Goal: Task Accomplishment & Management: Manage account settings

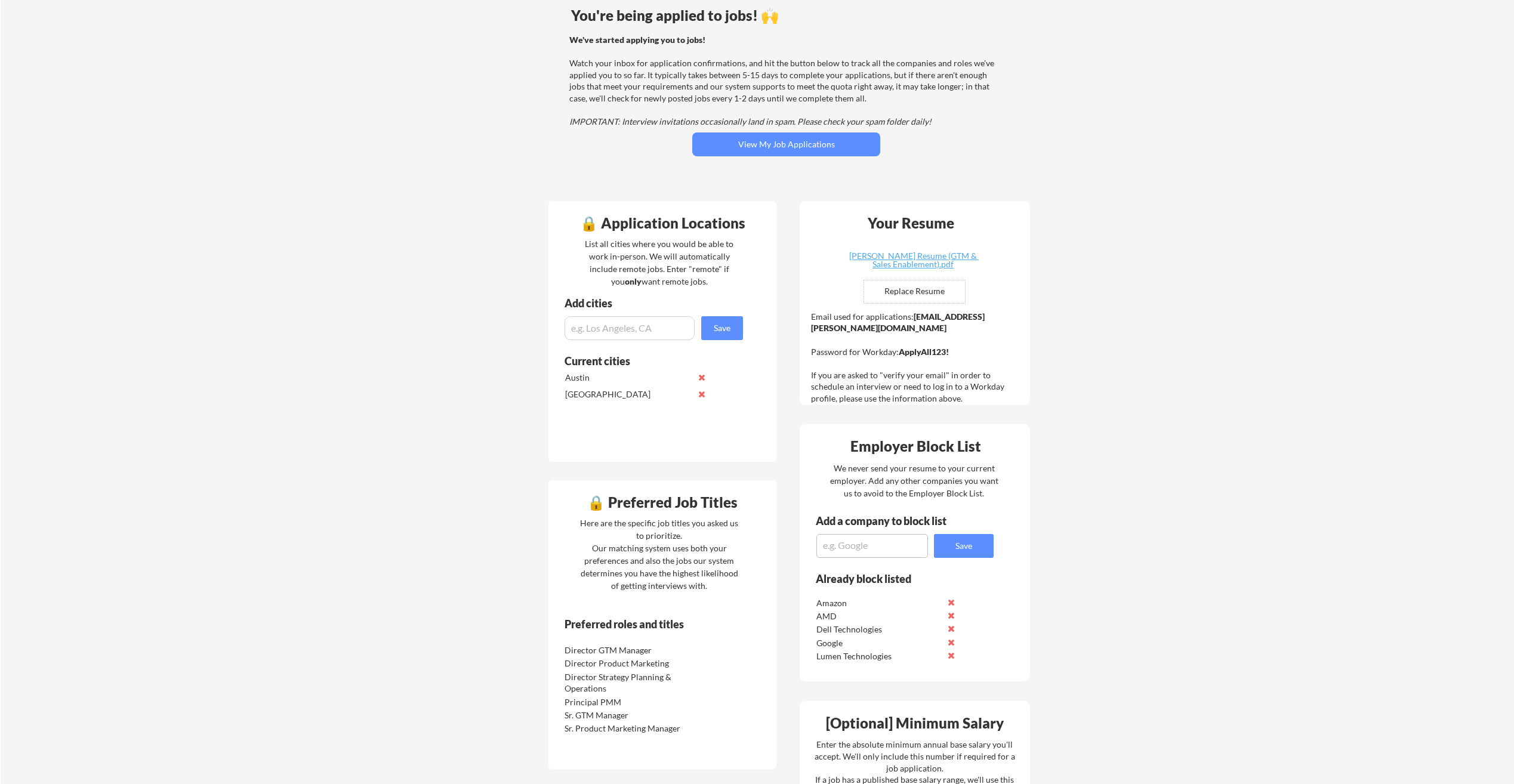
scroll to position [119, 0]
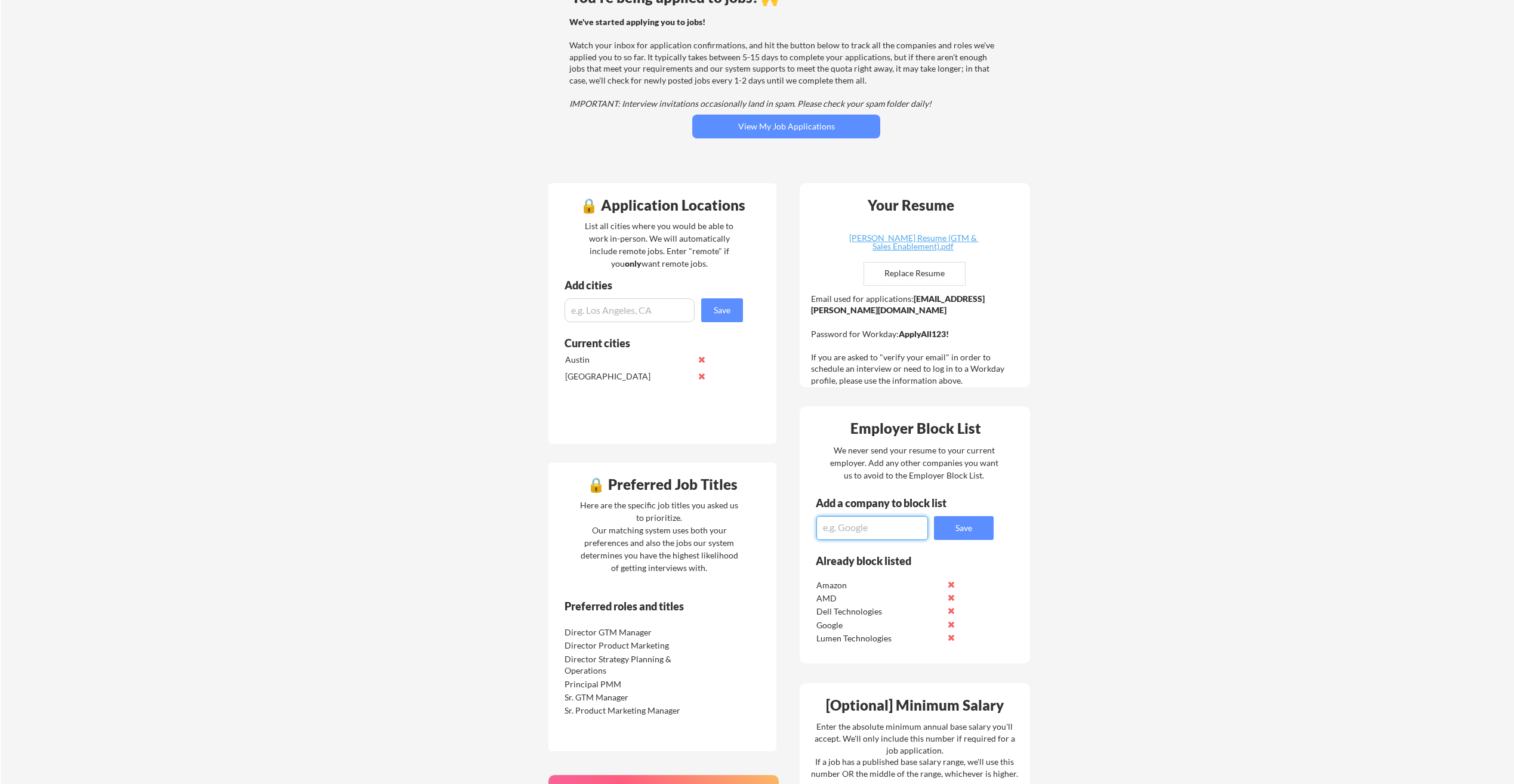
click at [908, 529] on textarea at bounding box center [872, 528] width 111 height 24
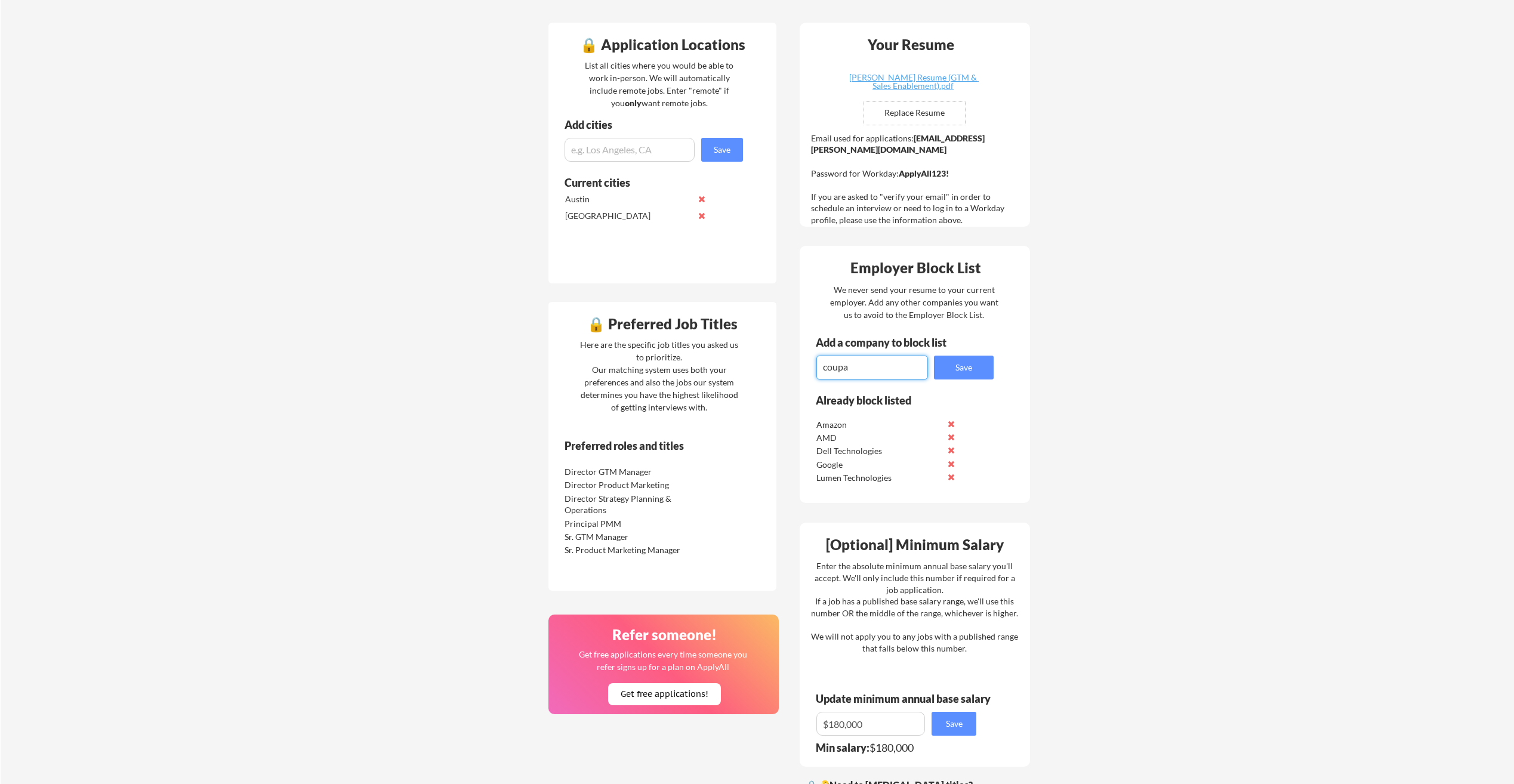
scroll to position [298, 0]
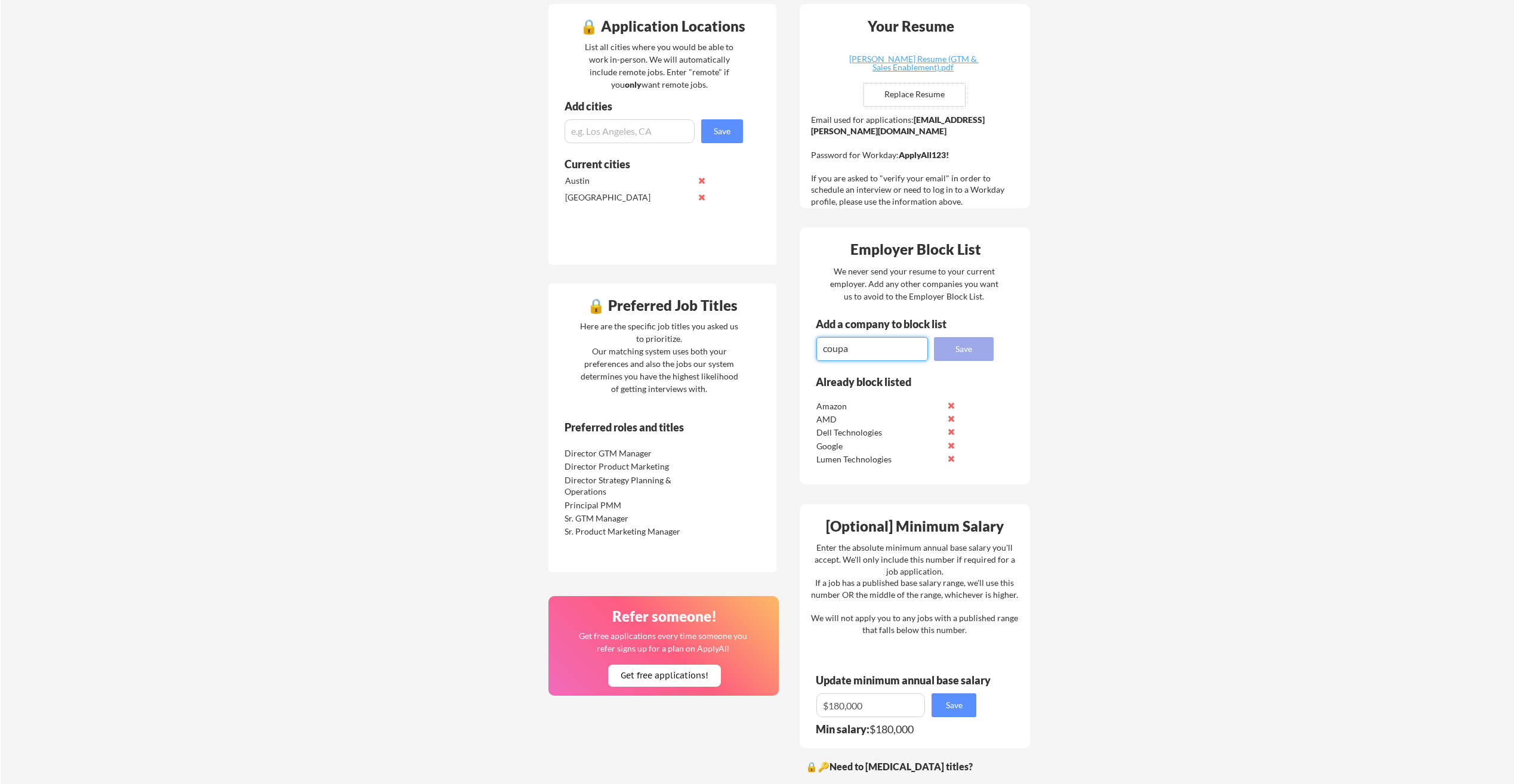
type textarea "coupa"
click at [972, 354] on button "Save" at bounding box center [964, 349] width 59 height 24
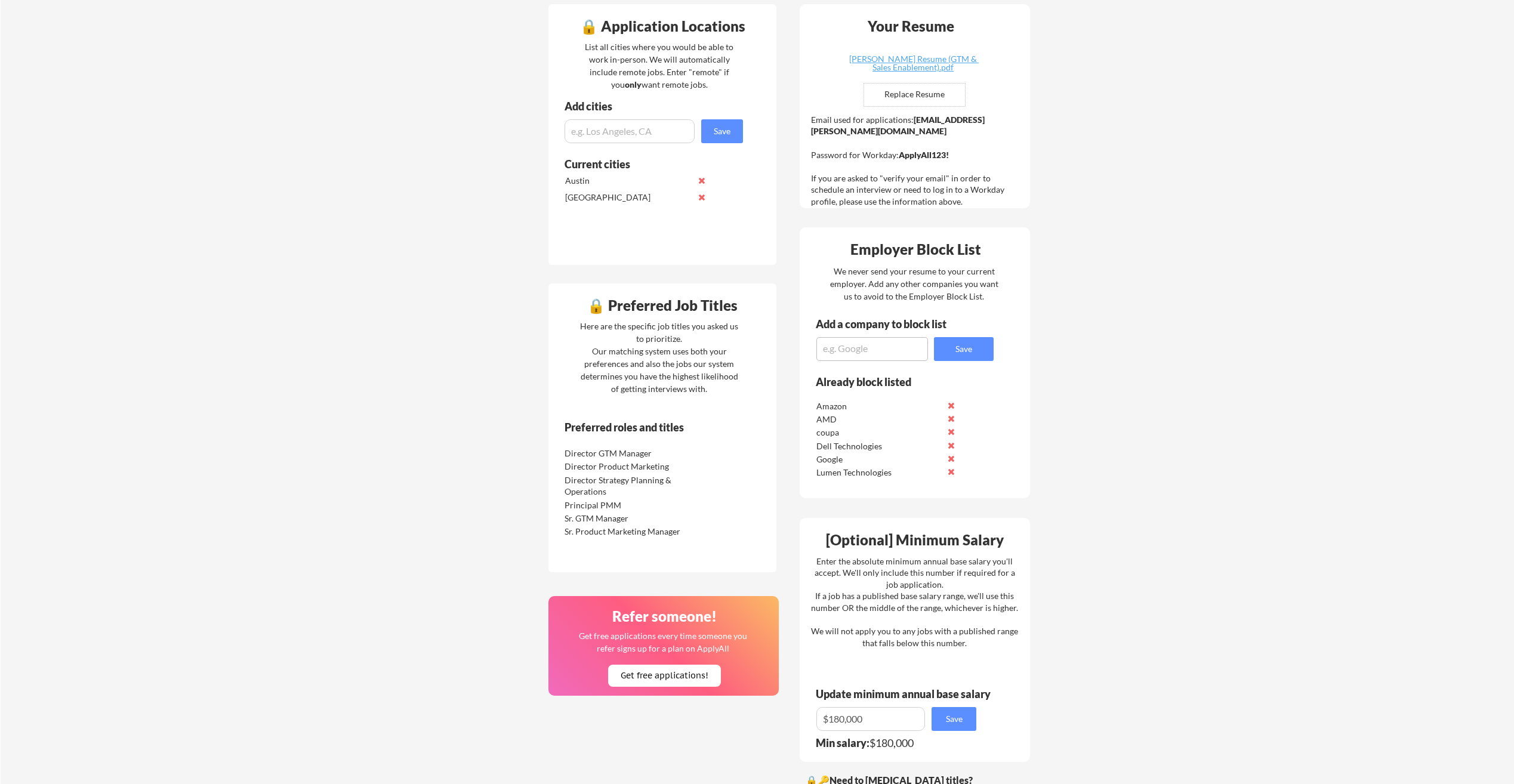
click at [883, 349] on textarea at bounding box center [872, 349] width 111 height 24
type textarea "okta"
click at [961, 348] on button "Save" at bounding box center [964, 349] width 59 height 24
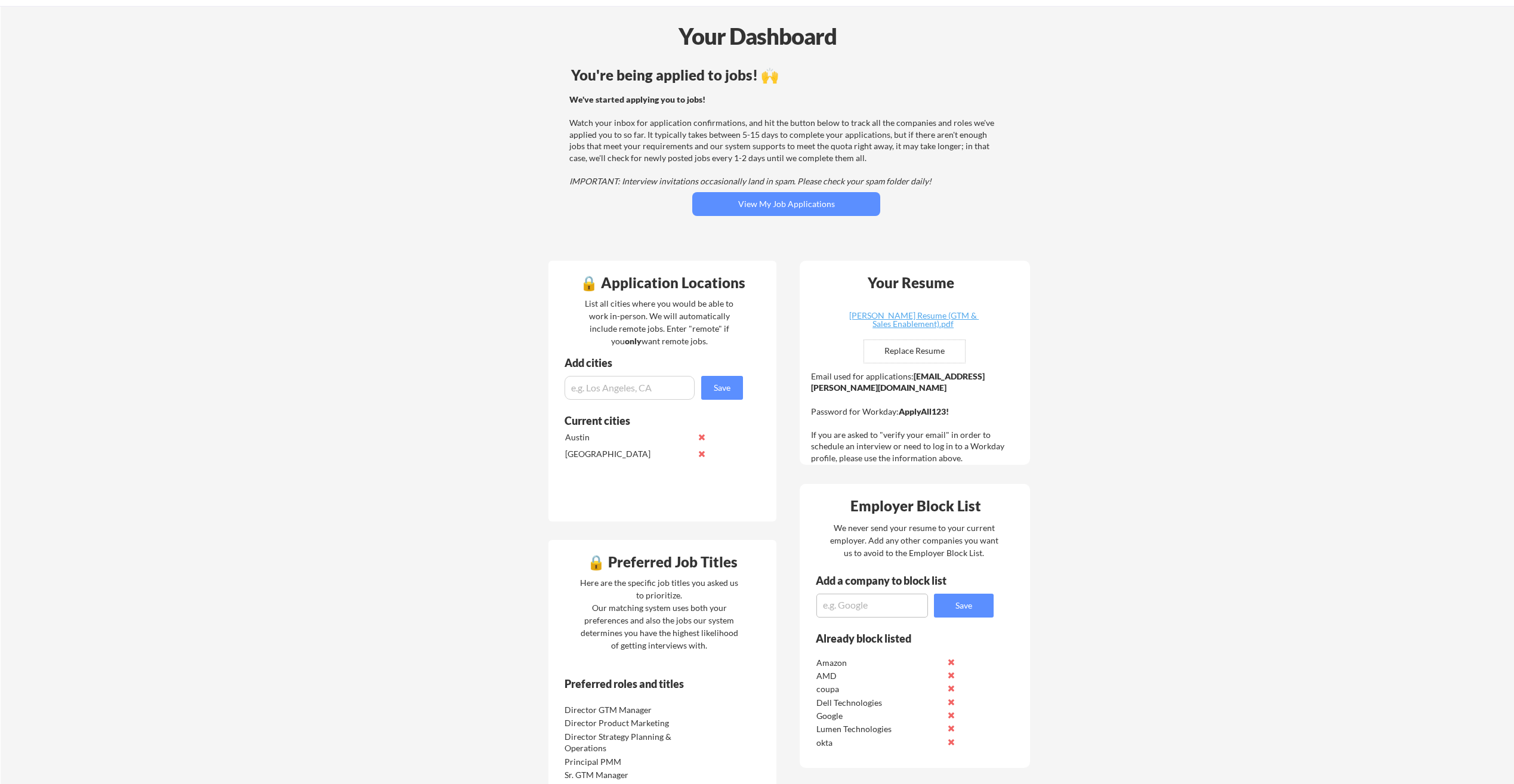
scroll to position [0, 0]
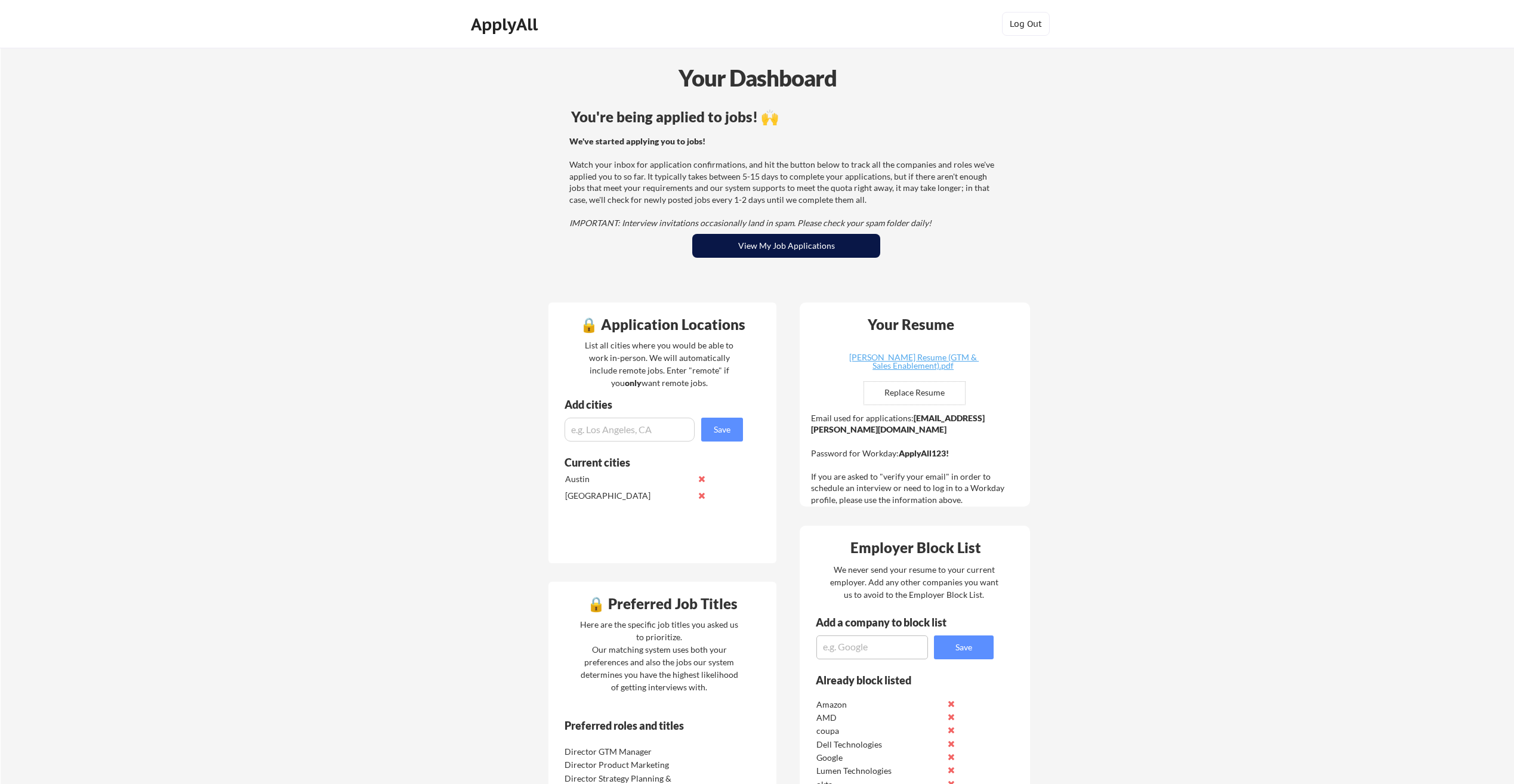
click at [718, 242] on button "View My Job Applications" at bounding box center [786, 245] width 188 height 24
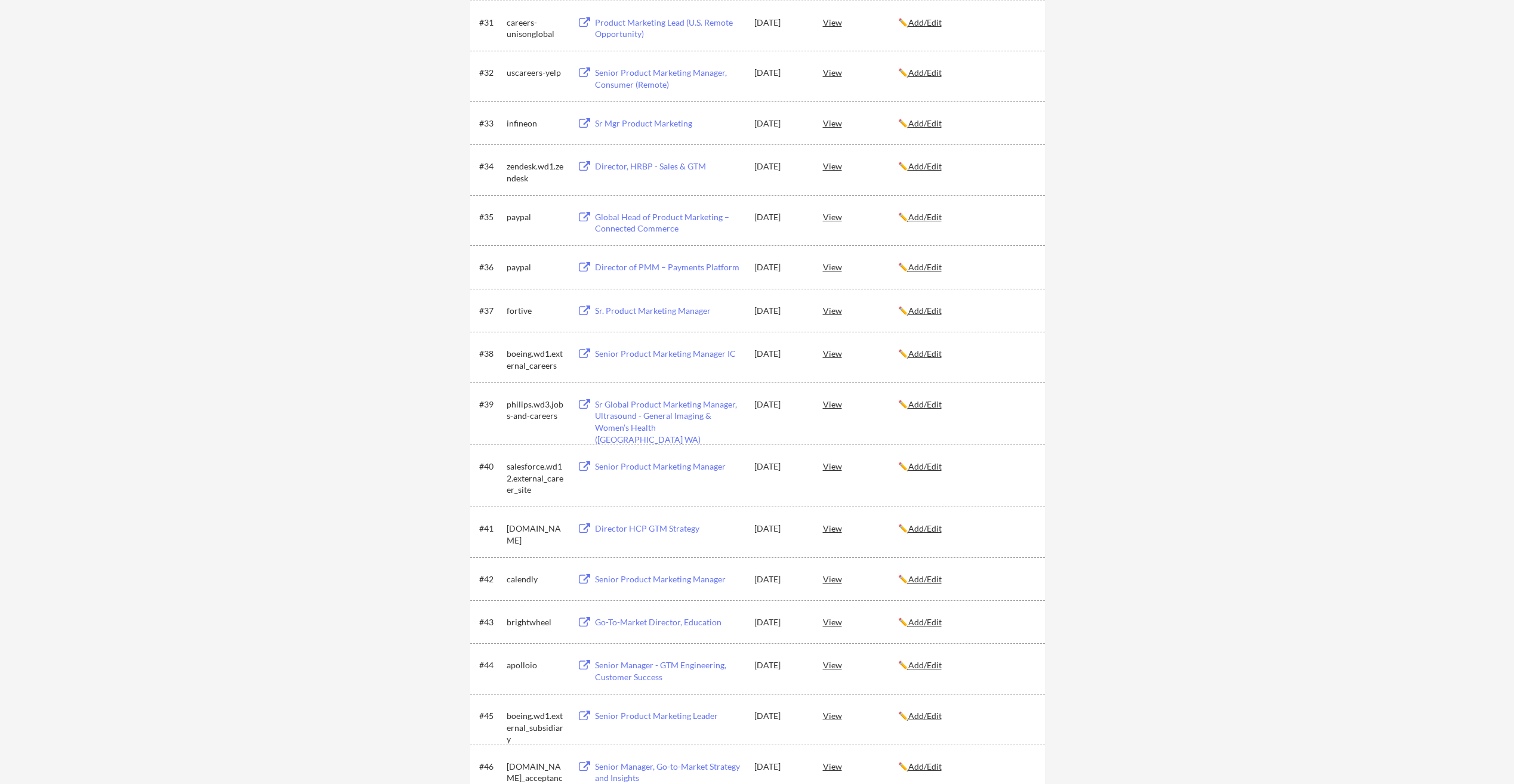
scroll to position [1730, 0]
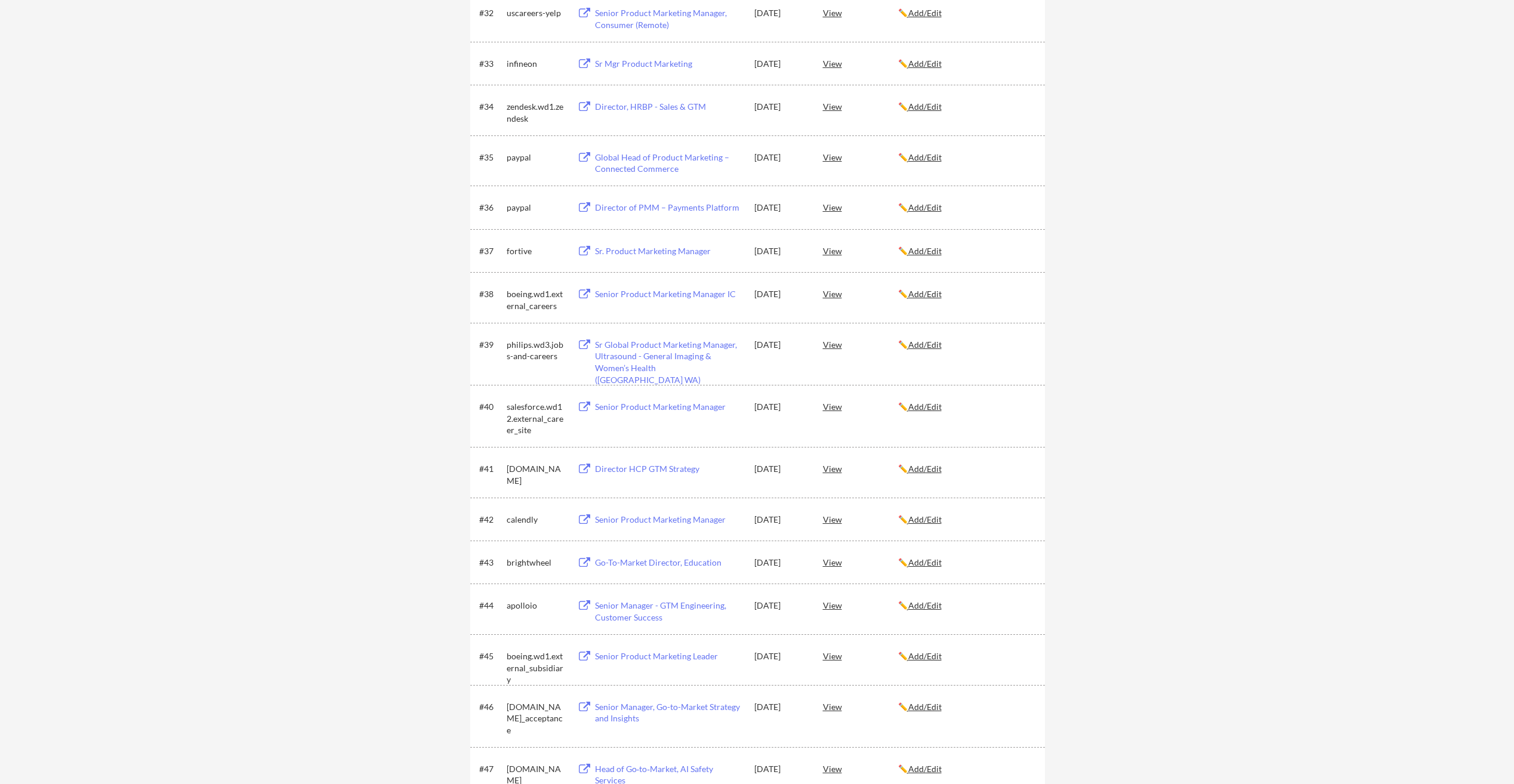
click at [645, 294] on div "Senior Product Marketing Manager IC" at bounding box center [669, 294] width 148 height 12
click at [836, 294] on div "View" at bounding box center [860, 293] width 75 height 21
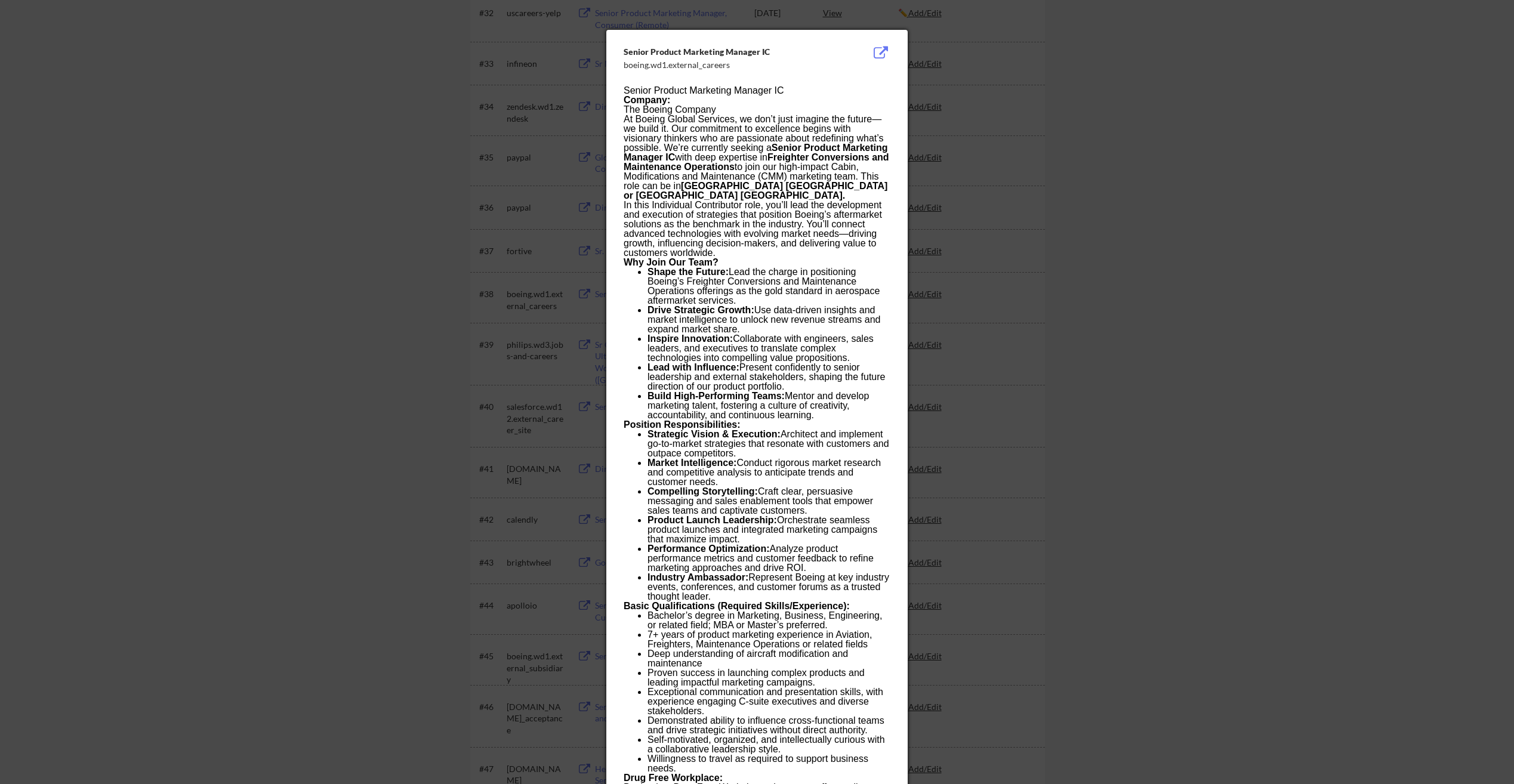
click at [1243, 285] on div at bounding box center [757, 392] width 1514 height 784
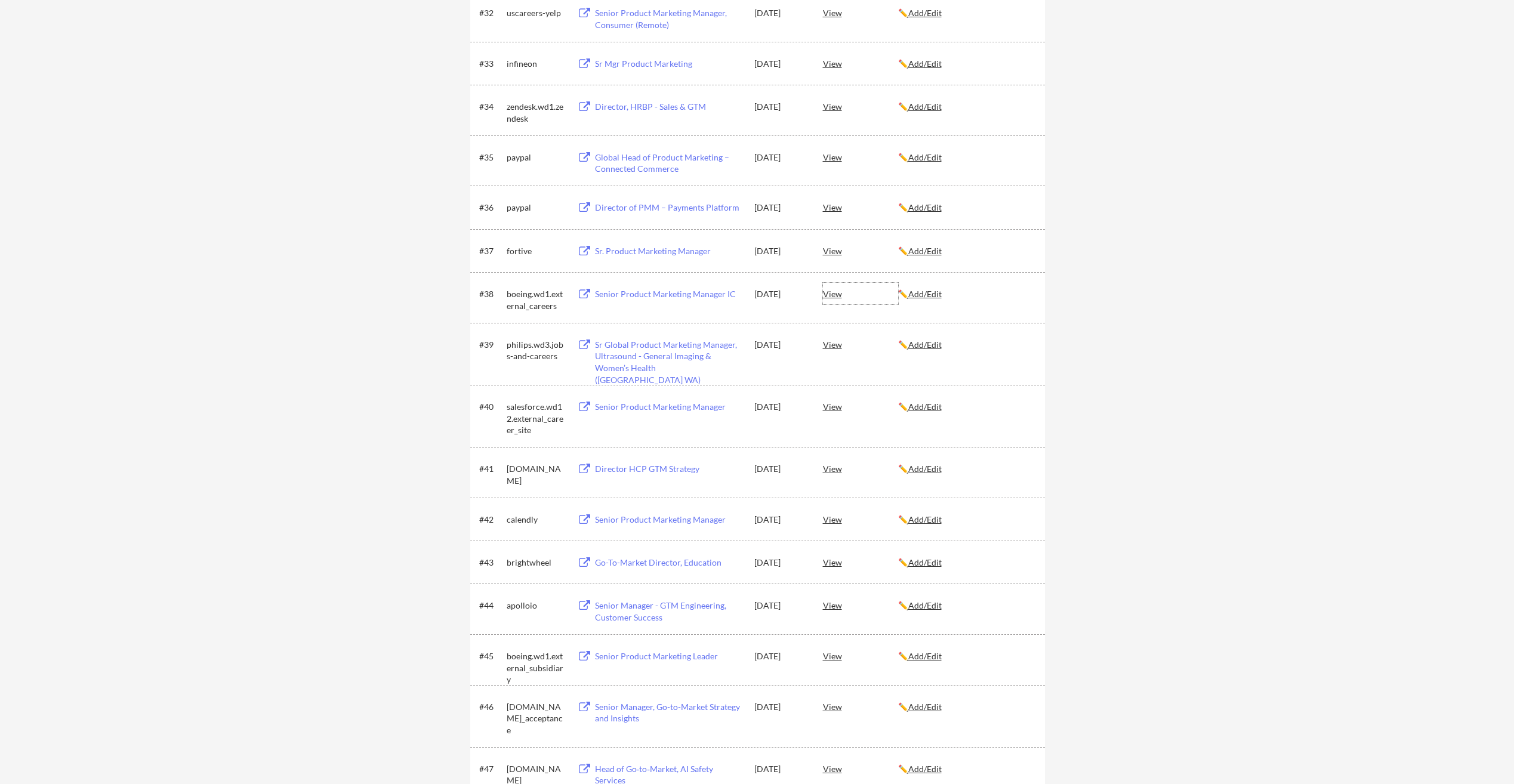
click at [834, 292] on div "View" at bounding box center [860, 293] width 75 height 21
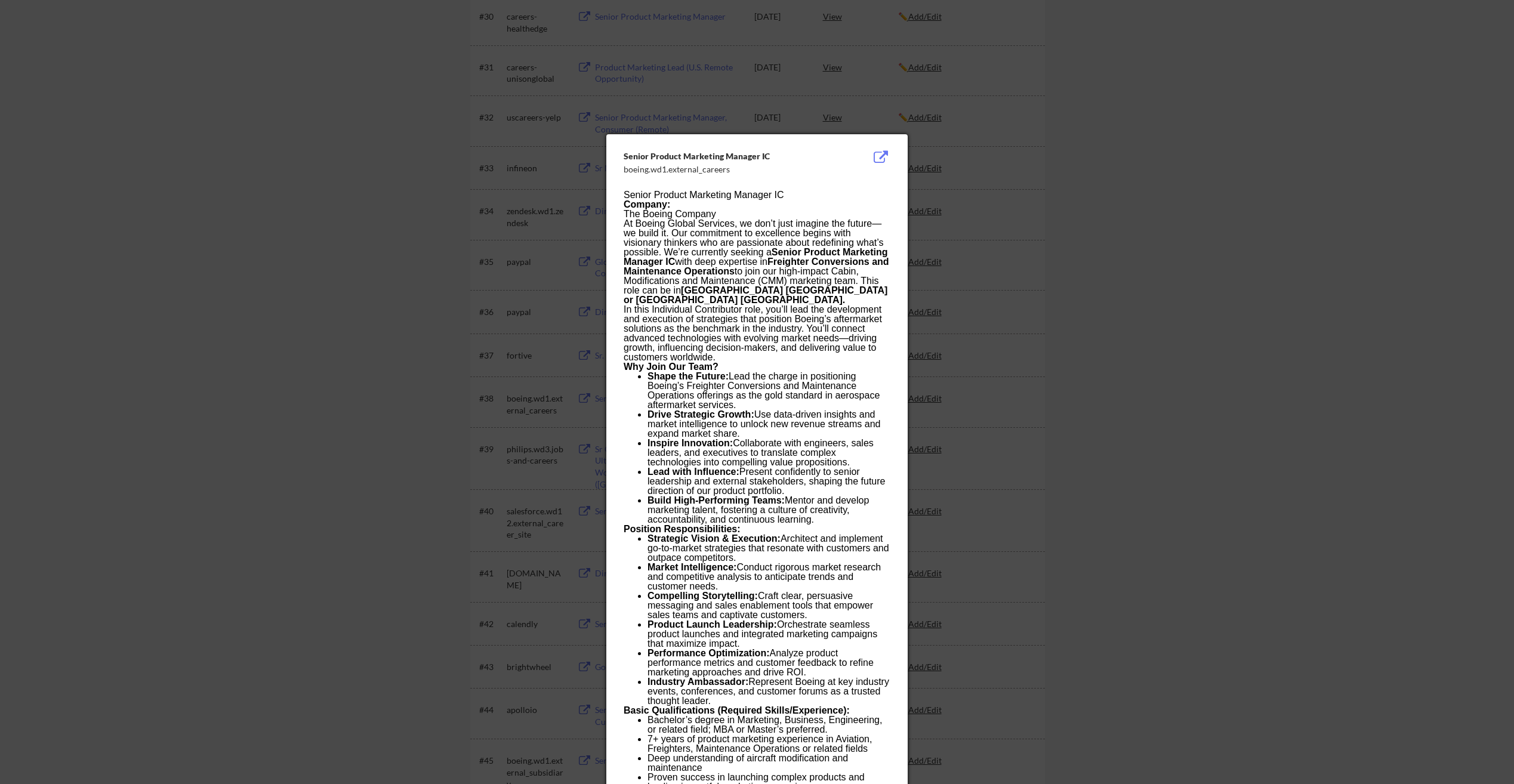
scroll to position [1611, 0]
